Goal: Task Accomplishment & Management: Manage account settings

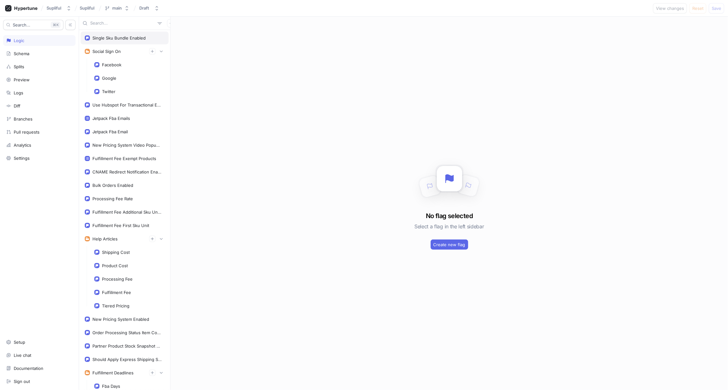
click at [125, 36] on div "Single Sku Bundle Enabled" at bounding box center [118, 37] width 53 height 5
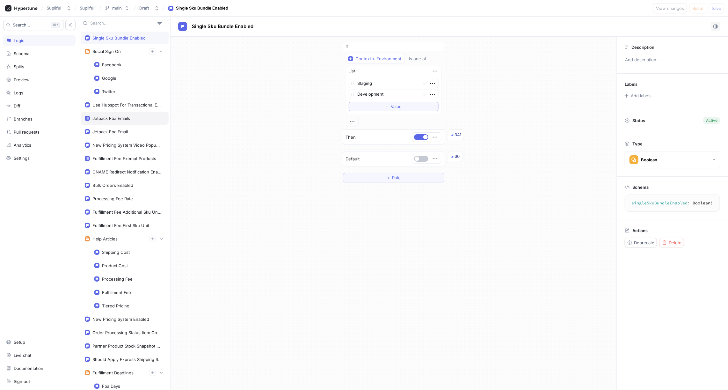
click at [112, 116] on div "Jetpack Fba Emails" at bounding box center [111, 118] width 38 height 5
type textarea "jetpackFbaEmails: [String!]!"
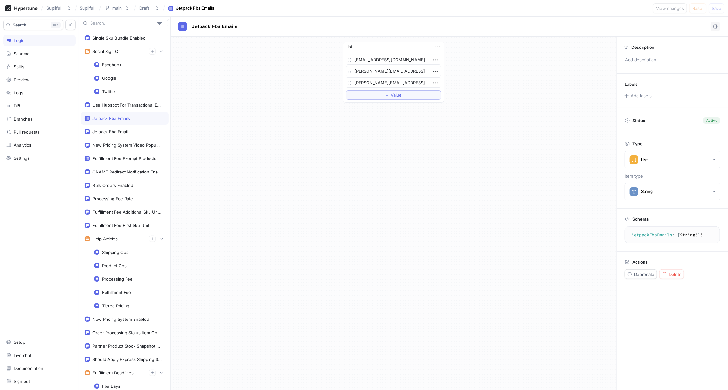
type textarea "x"
click at [113, 129] on div "Jetpack Fba Email" at bounding box center [109, 131] width 35 height 5
type textarea "jetpackFbaEmail: String!"
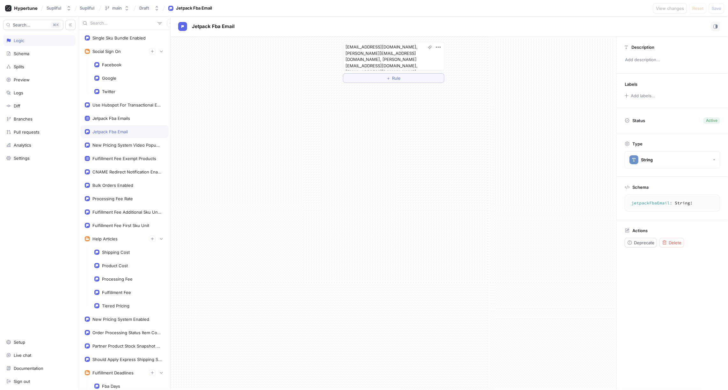
type textarea "x"
click at [113, 143] on div "New Pricing System Video Popup Enabled" at bounding box center [127, 145] width 70 height 5
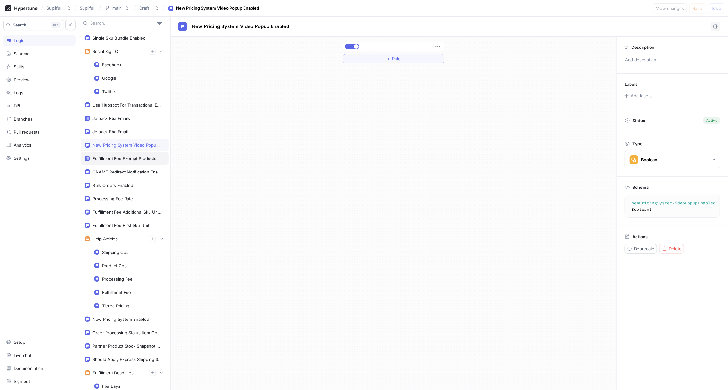
click at [115, 156] on div "Fulfillment Fee Exempt Products" at bounding box center [124, 158] width 64 height 5
type textarea "fulfillmentFeeExemptProducts: [String!]!"
type textarea "x"
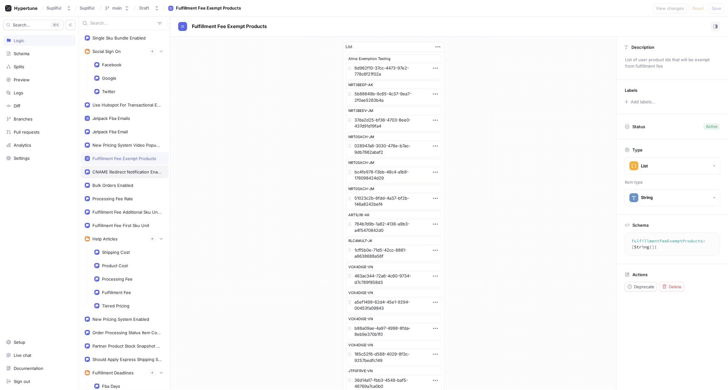
click at [114, 169] on div "CNAME Redirect Notification Enabled" at bounding box center [127, 171] width 70 height 5
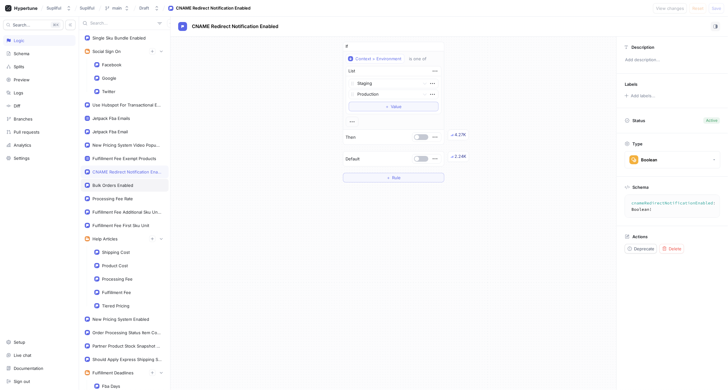
click at [113, 183] on div "Bulk Orders Enabled" at bounding box center [112, 185] width 41 height 5
type textarea "bulkOrdersEnabled: Boolean!"
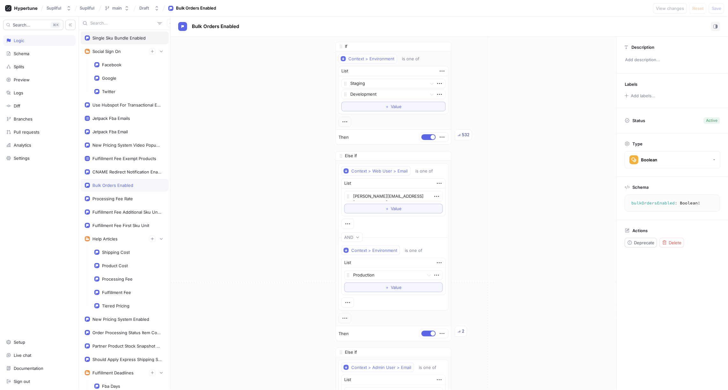
type textarea "x"
click at [115, 40] on div "Single Sku Bundle Enabled" at bounding box center [118, 37] width 53 height 5
type textarea "singleSkuBundleEnabled: Boolean!"
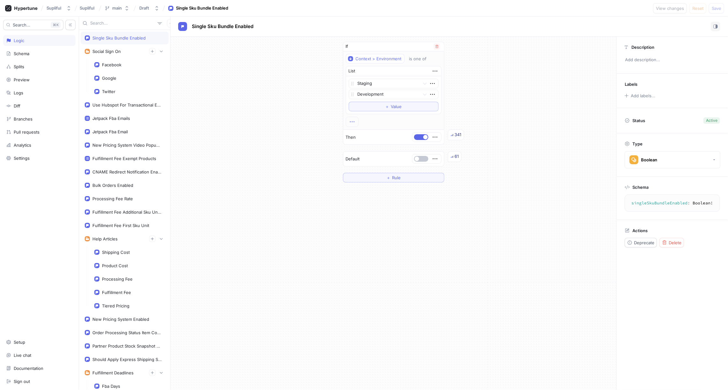
click at [350, 121] on icon "button" at bounding box center [352, 121] width 4 height 1
click at [316, 126] on div "If Context > Environment is one of List Staging Development To pick up a dragga…" at bounding box center [394, 112] width 446 height 151
click at [375, 175] on button "＋ Rule" at bounding box center [393, 178] width 101 height 10
click at [374, 166] on div "Select variable..." at bounding box center [364, 167] width 33 height 5
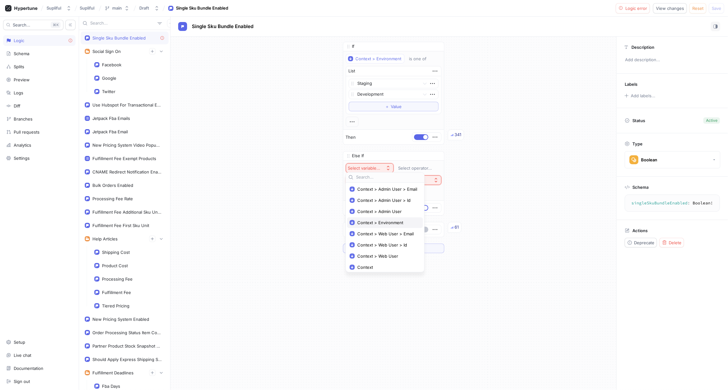
click at [382, 220] on span "Context > Environment" at bounding box center [387, 222] width 60 height 5
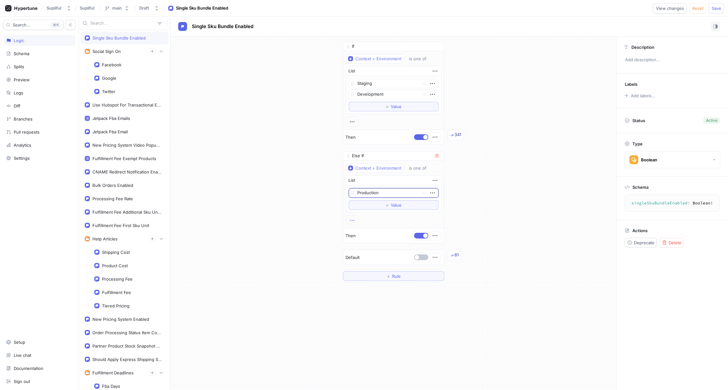
click at [352, 217] on icon "button" at bounding box center [352, 220] width 7 height 7
click at [359, 227] on p "AND" at bounding box center [362, 229] width 9 height 6
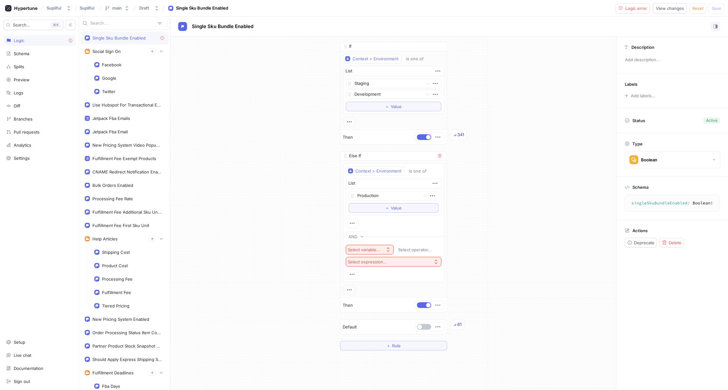
click at [369, 247] on div "Select variable..." at bounding box center [364, 249] width 33 height 5
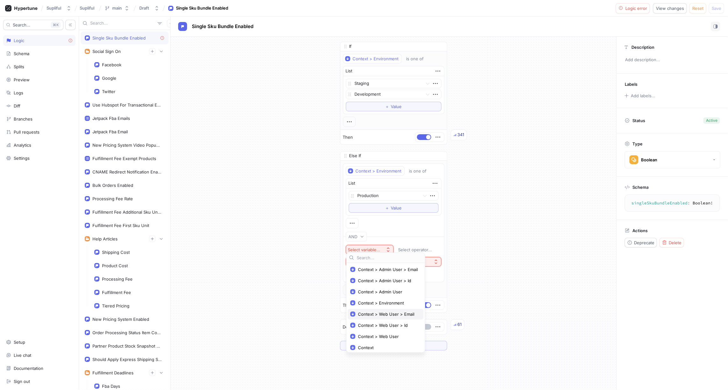
click at [388, 313] on span "Context > Web User > Email" at bounding box center [388, 313] width 60 height 5
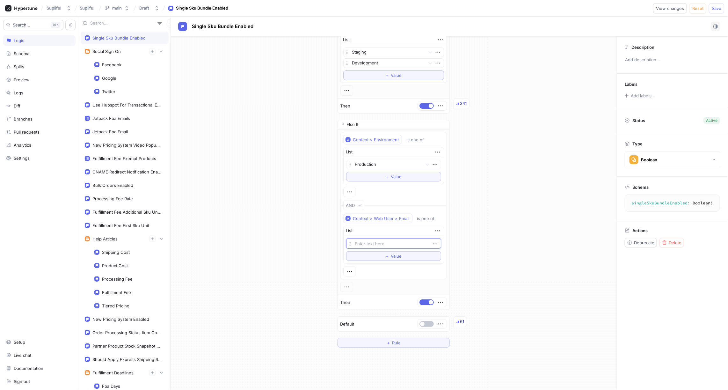
scroll to position [35, 0]
paste textarea "[PERSON_NAME][EMAIL_ADDRESS][DOMAIN_NAME]"
type textarea "x"
type textarea "[PERSON_NAME][EMAIL_ADDRESS][DOMAIN_NAME]"
type textarea "x"
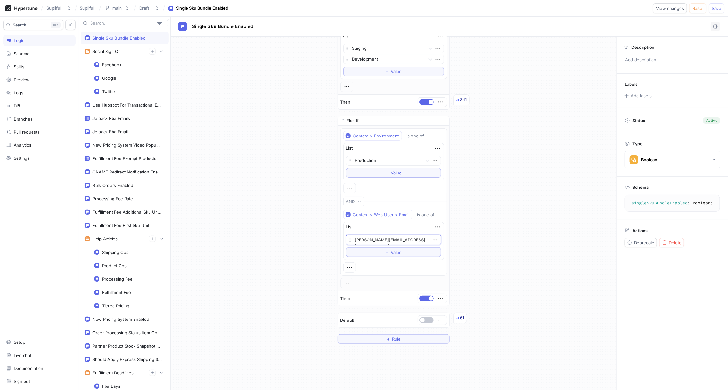
type textarea "[PERSON_NAME][EMAIL_ADDRESS][DOMAIN_NAME]"
click at [525, 161] on div "If Context > Environment is one of List Staging Development To pick up a dragga…" at bounding box center [394, 175] width 446 height 347
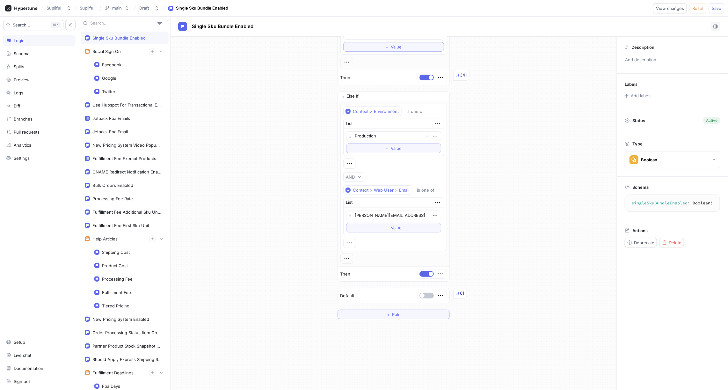
scroll to position [0, 0]
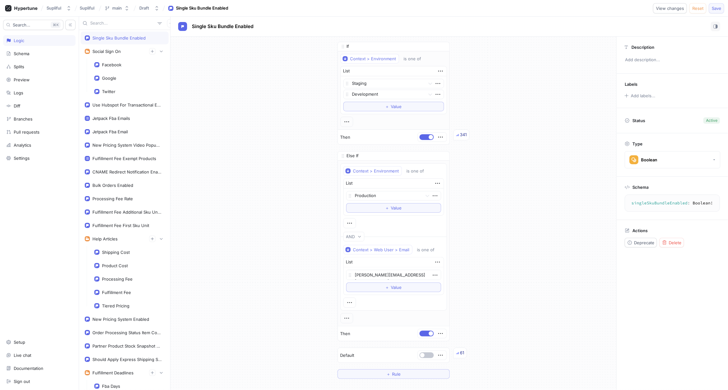
click at [720, 9] on span "Save" at bounding box center [717, 8] width 10 height 4
click at [156, 8] on icon "button" at bounding box center [156, 8] width 5 height 5
click at [240, 184] on div "If Context > Environment is one of List Staging Development To pick up a dragga…" at bounding box center [394, 210] width 446 height 347
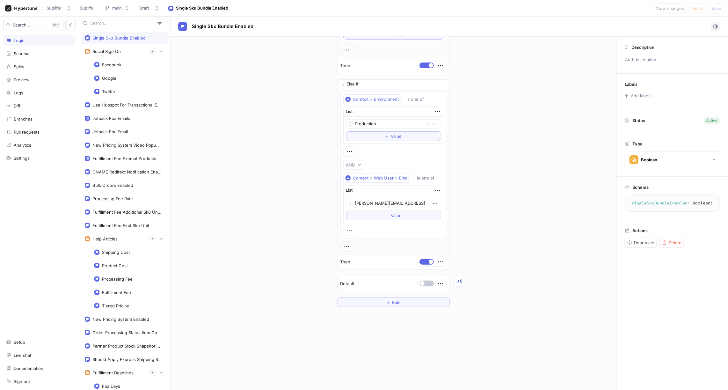
scroll to position [73, 0]
type textarea "x"
